Goal: Transaction & Acquisition: Purchase product/service

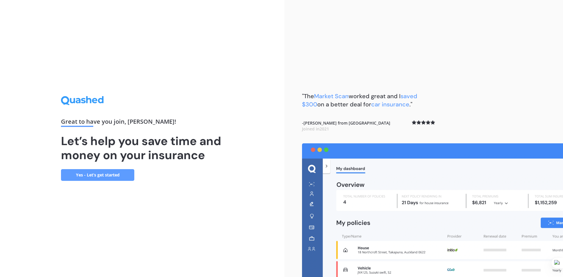
click at [95, 173] on link "Yes - Let’s get started" at bounding box center [97, 175] width 73 height 12
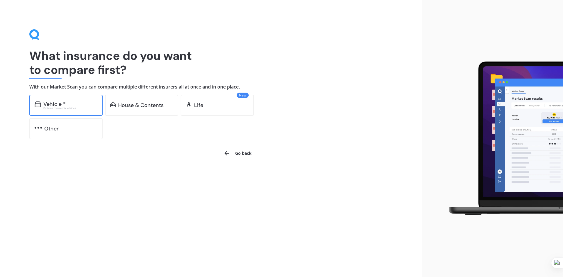
click at [72, 103] on div "Vehicle *" at bounding box center [70, 104] width 54 height 6
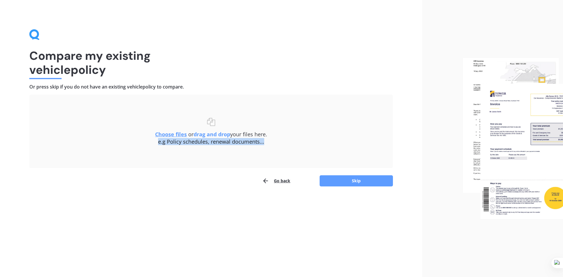
drag, startPoint x: 141, startPoint y: 150, endPoint x: 157, endPoint y: 198, distance: 50.1
click at [157, 198] on div "Compare my existing vehicle policy Or press skip if you do not have an existing…" at bounding box center [211, 138] width 422 height 277
drag, startPoint x: 341, startPoint y: 190, endPoint x: 345, endPoint y: 183, distance: 7.7
click at [345, 183] on div "Compare my existing vehicle policy Or press skip if you do not have an existing…" at bounding box center [211, 138] width 422 height 277
click at [353, 172] on div "Uploading Choose files or drag and drop your files here. Choose files or photos…" at bounding box center [210, 141] width 363 height 92
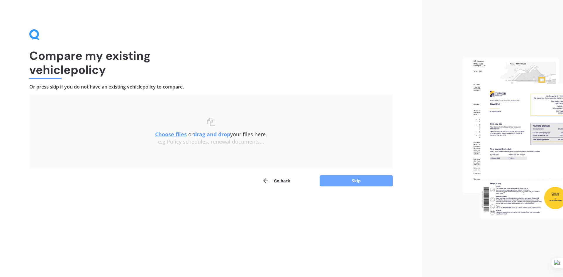
click at [347, 178] on button "Skip" at bounding box center [355, 180] width 73 height 11
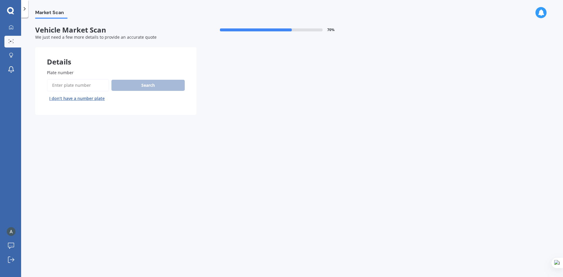
click at [86, 87] on input "Plate number" at bounding box center [78, 85] width 62 height 12
type input "qrt241"
click at [0, 0] on button "Next" at bounding box center [0, 0] width 0 height 0
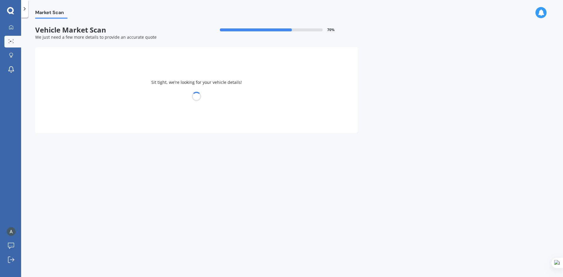
select select "LEXUS"
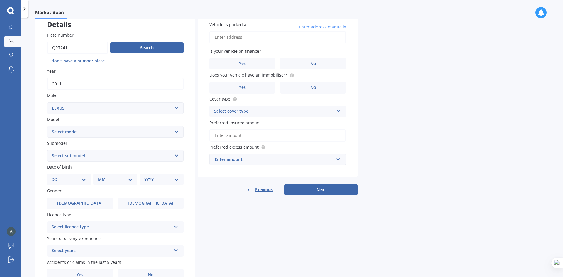
scroll to position [37, 0]
click at [103, 157] on select "Select submodel" at bounding box center [115, 156] width 137 height 12
click at [76, 179] on select "DD 01 02 03 04 05 06 07 08 09 10 11 12 13 14 15 16 17 18 19 20 21 22 23 24 25 2…" at bounding box center [69, 180] width 35 height 6
select select "17"
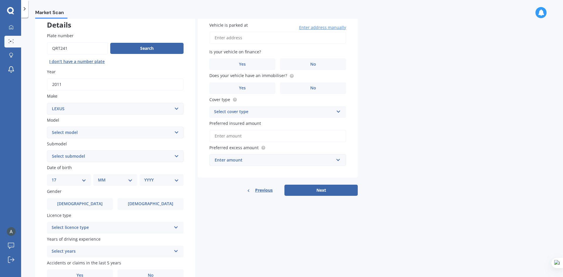
click at [56, 177] on select "DD 01 02 03 04 05 06 07 08 09 10 11 12 13 14 15 16 17 18 19 20 21 22 23 24 25 2…" at bounding box center [69, 180] width 35 height 6
click at [110, 179] on select "MM 01 02 03 04 05 06 07 08 09 10 11 12" at bounding box center [116, 180] width 32 height 6
select select "12"
click at [100, 177] on select "MM 01 02 03 04 05 06 07 08 09 10 11 12" at bounding box center [116, 180] width 32 height 6
click at [150, 181] on select "YYYY 2025 2024 2023 2022 2021 2020 2019 2018 2017 2016 2015 2014 2013 2012 2011…" at bounding box center [160, 180] width 32 height 6
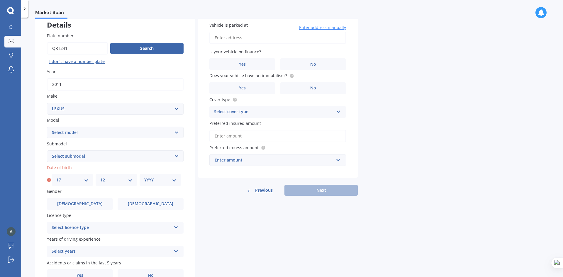
select select "1998"
click at [144, 177] on select "YYYY 2025 2024 2023 2022 2021 2020 2019 2018 2017 2016 2015 2014 2013 2012 2011…" at bounding box center [160, 180] width 32 height 6
click at [102, 224] on div "Select licence type NZ Full NZ Restricted NZ Learners [GEOGRAPHIC_DATA] [GEOGRA…" at bounding box center [115, 228] width 137 height 12
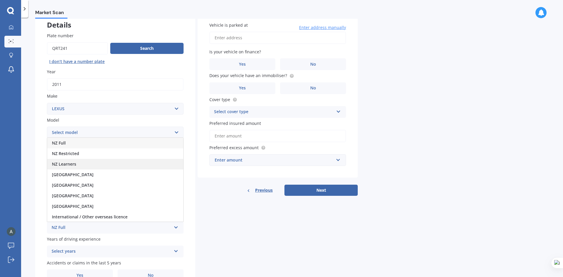
click at [122, 163] on div "NZ Learners" at bounding box center [115, 164] width 136 height 11
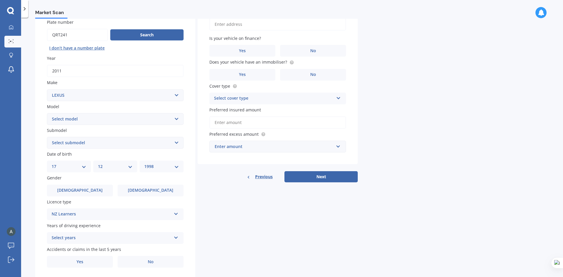
scroll to position [68, 0]
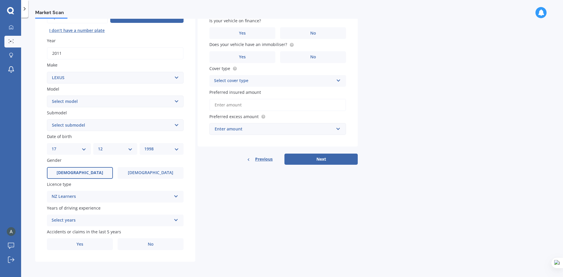
click at [90, 167] on label "[DEMOGRAPHIC_DATA]" at bounding box center [80, 173] width 66 height 12
click at [0, 0] on input "[DEMOGRAPHIC_DATA]" at bounding box center [0, 0] width 0 height 0
click at [90, 167] on label "[DEMOGRAPHIC_DATA]" at bounding box center [80, 173] width 66 height 12
click at [0, 0] on input "[DEMOGRAPHIC_DATA]" at bounding box center [0, 0] width 0 height 0
click at [101, 221] on div "Select years" at bounding box center [112, 220] width 120 height 7
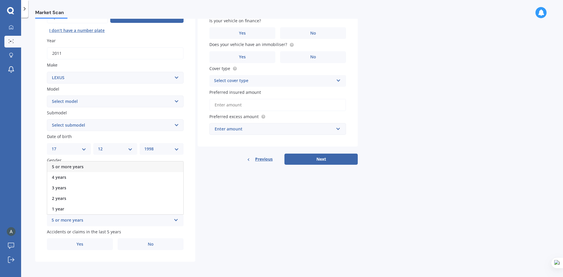
click at [101, 221] on div "5 or more years" at bounding box center [112, 220] width 120 height 7
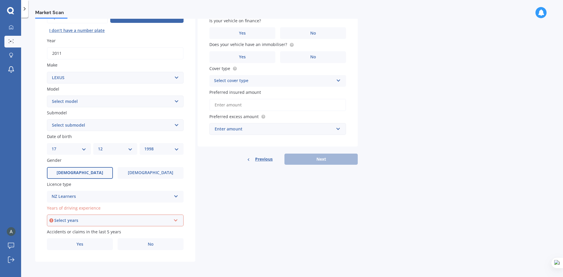
click at [101, 221] on div "Select years" at bounding box center [112, 220] width 117 height 6
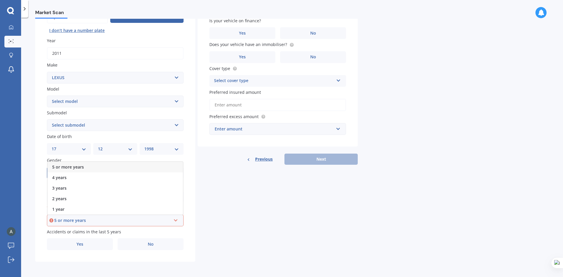
click at [101, 170] on div "5 or more years" at bounding box center [114, 167] width 135 height 11
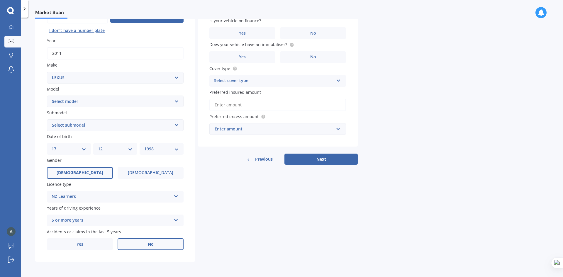
click at [148, 240] on label "No" at bounding box center [151, 244] width 66 height 12
click at [0, 0] on input "No" at bounding box center [0, 0] width 0 height 0
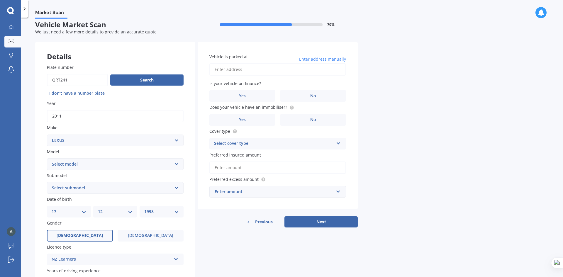
scroll to position [5, 0]
click at [267, 73] on input "Vehicle is parked at" at bounding box center [277, 70] width 137 height 12
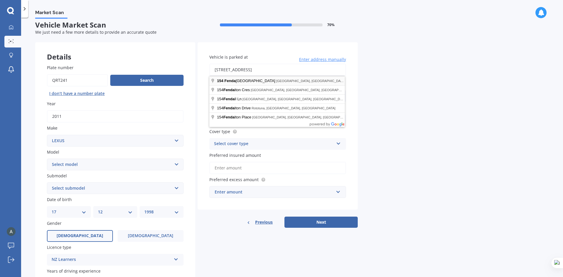
type input "[STREET_ADDRESS]"
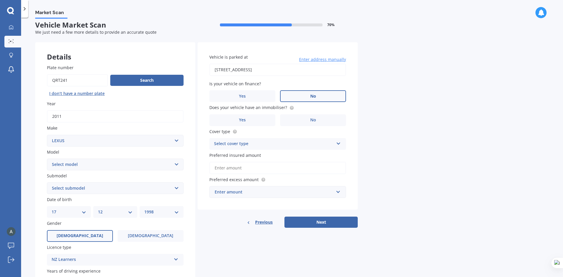
click at [292, 95] on label "No" at bounding box center [313, 96] width 66 height 12
click at [0, 0] on input "No" at bounding box center [0, 0] width 0 height 0
click at [296, 118] on label "No" at bounding box center [313, 120] width 66 height 12
click at [0, 0] on input "No" at bounding box center [0, 0] width 0 height 0
click at [267, 147] on div "Select cover type" at bounding box center [274, 143] width 120 height 7
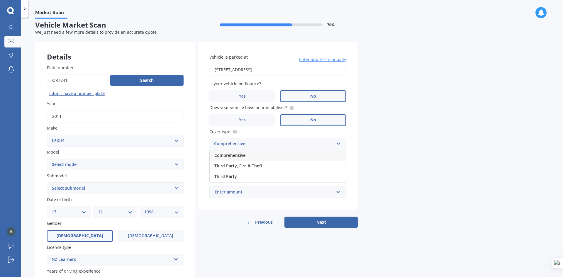
click at [262, 154] on div "Comprehensive" at bounding box center [278, 155] width 136 height 11
click at [250, 168] on input "Preferred insured amount" at bounding box center [277, 168] width 137 height 12
click at [241, 192] on div "Enter amount" at bounding box center [274, 192] width 119 height 6
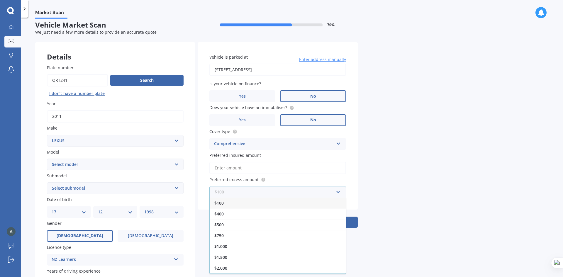
click at [241, 192] on input "text" at bounding box center [275, 191] width 131 height 11
click at [255, 169] on input "Preferred insured amount" at bounding box center [277, 168] width 137 height 12
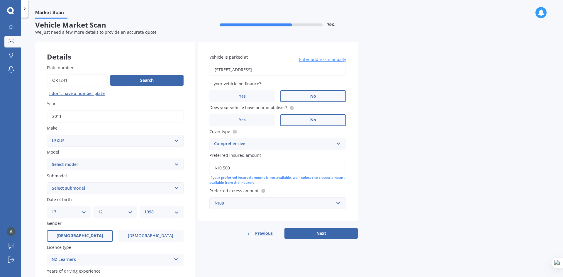
type input "$10,500"
click at [308, 202] on div "$100" at bounding box center [274, 203] width 119 height 6
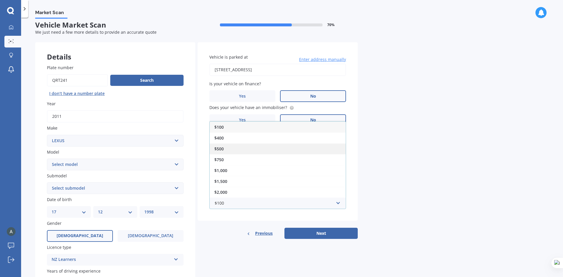
click at [274, 149] on div "$500" at bounding box center [278, 148] width 136 height 11
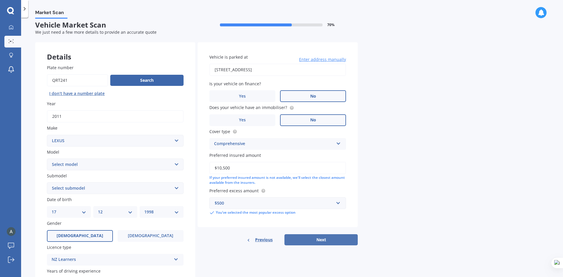
click at [308, 241] on button "Next" at bounding box center [320, 239] width 73 height 11
click at [121, 168] on select "Select model AS 460 CT 200 ES 300 ES 350 GS 250 GS 300 GS 350 GS 430 GS 450 GS …" at bounding box center [115, 165] width 137 height 12
select select "CT 200"
click at [47, 159] on select "Select model AS 460 CT 200 ES 300 ES 350 GS 250 GS 300 GS 350 GS 430 GS 450 GS …" at bounding box center [115, 165] width 137 height 12
click at [103, 190] on select "Select submodel" at bounding box center [115, 188] width 137 height 12
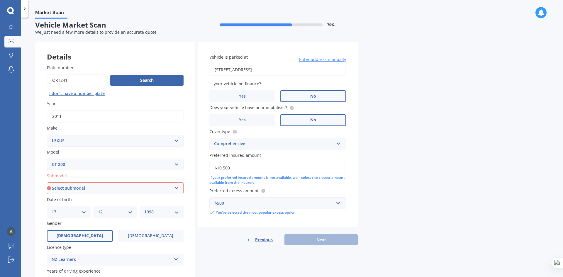
select select "H F SPORT"
click at [47, 182] on select "Select submodel h h F Sport" at bounding box center [115, 188] width 137 height 12
click at [321, 239] on button "Next" at bounding box center [320, 239] width 73 height 11
select select "17"
select select "12"
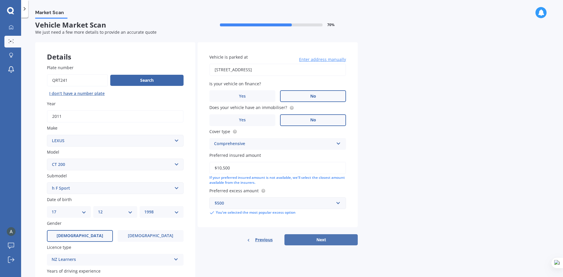
select select "1998"
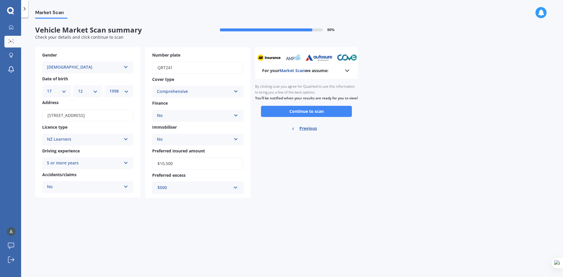
scroll to position [0, 0]
click at [310, 117] on button "Continue to scan" at bounding box center [306, 111] width 91 height 11
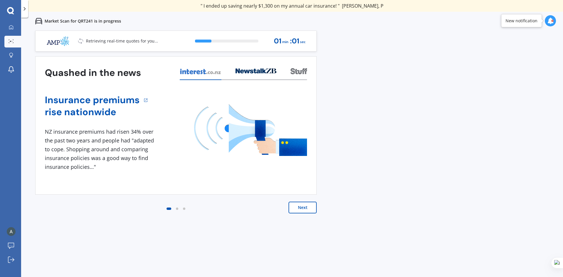
click at [305, 207] on button "Next" at bounding box center [302, 208] width 28 height 12
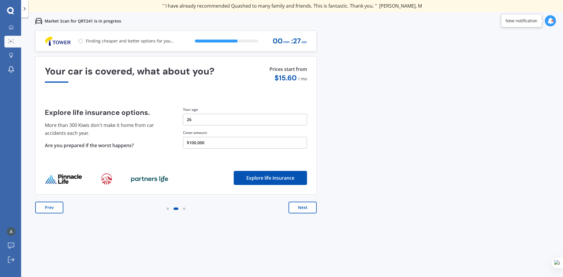
click at [286, 211] on div "Prev Next" at bounding box center [175, 213] width 281 height 23
click at [295, 210] on button "Next" at bounding box center [302, 208] width 28 height 12
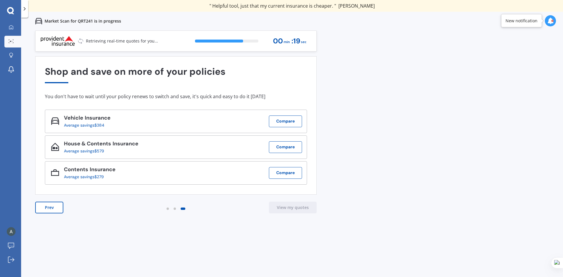
click at [168, 208] on div at bounding box center [167, 208] width 2 height 2
click at [60, 207] on button "Prev" at bounding box center [49, 208] width 28 height 12
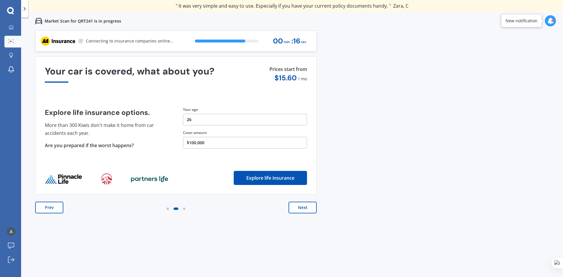
click at [60, 207] on button "Prev" at bounding box center [49, 208] width 28 height 12
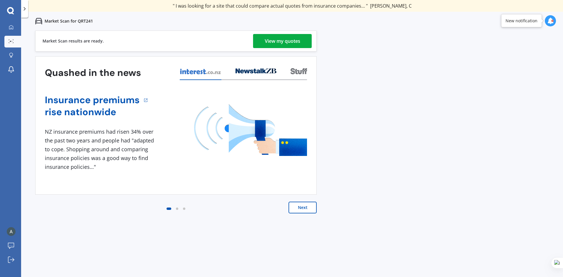
click at [283, 44] on div "View my quotes" at bounding box center [282, 41] width 35 height 14
